Goal: Information Seeking & Learning: Learn about a topic

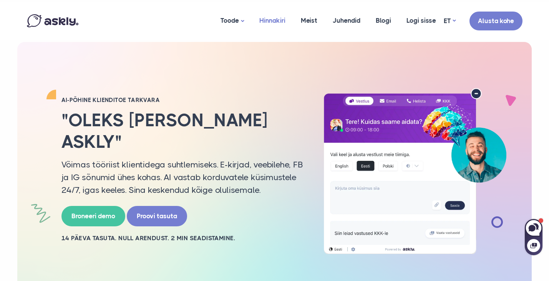
click at [263, 18] on link "Hinnakiri" at bounding box center [273, 20] width 42 height 37
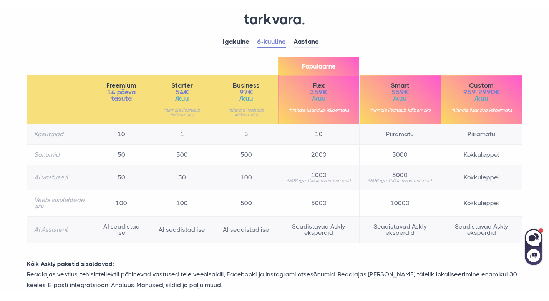
scroll to position [99, 0]
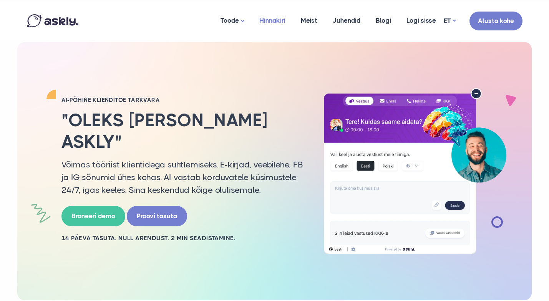
click at [276, 22] on link "Hinnakiri" at bounding box center [273, 20] width 42 height 37
